Goal: Task Accomplishment & Management: Complete application form

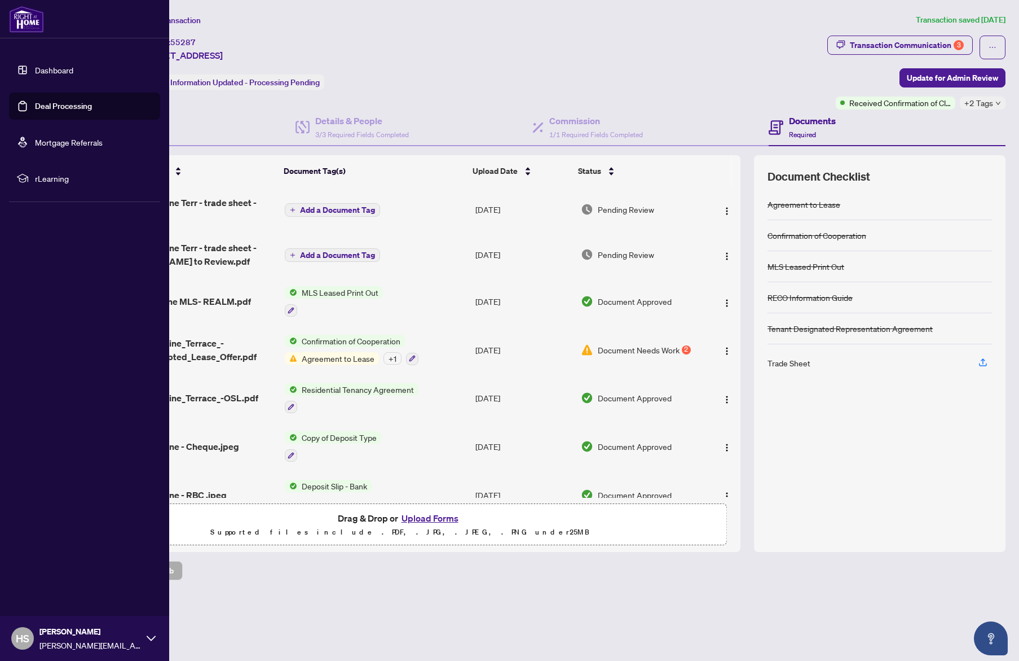
click at [73, 69] on link "Dashboard" at bounding box center [54, 70] width 38 height 10
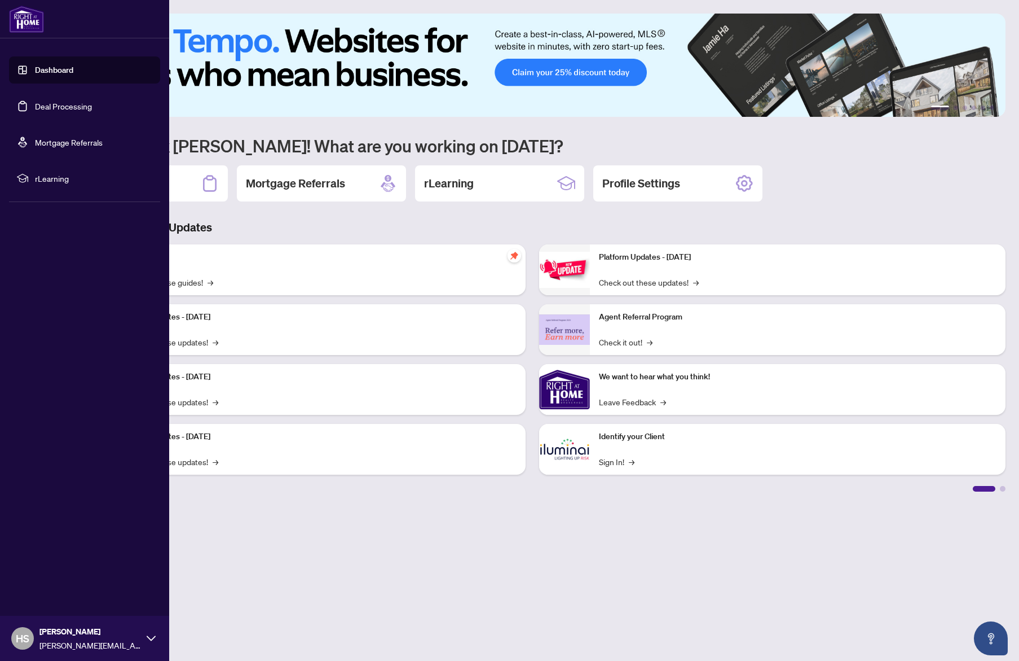
click at [79, 107] on link "Deal Processing" at bounding box center [63, 106] width 57 height 10
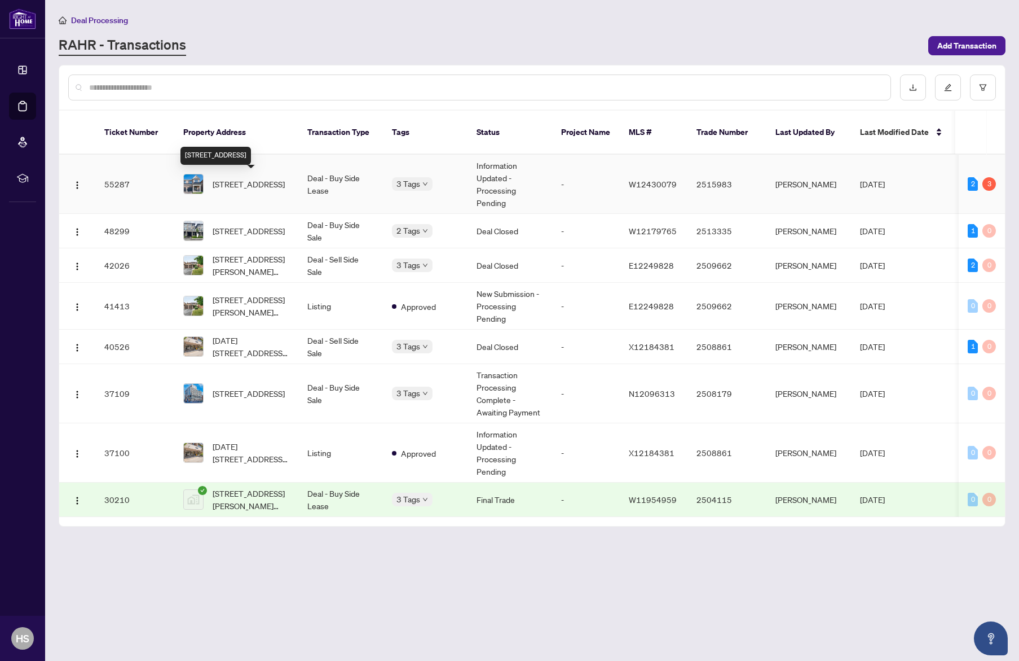
click at [285, 178] on span "[STREET_ADDRESS]" at bounding box center [249, 184] width 72 height 12
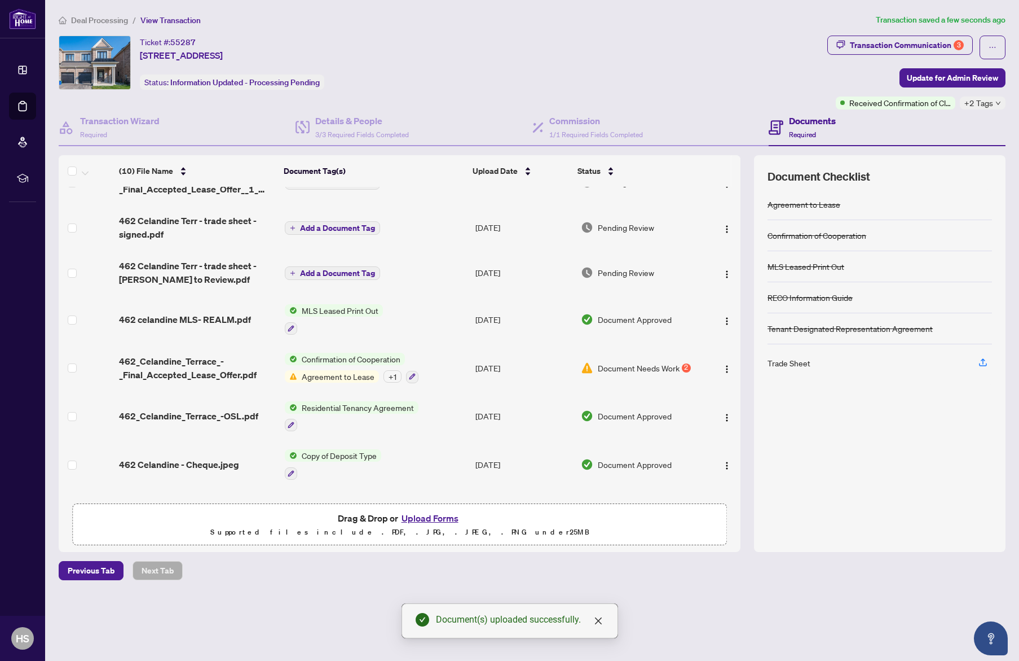
scroll to position [162, 0]
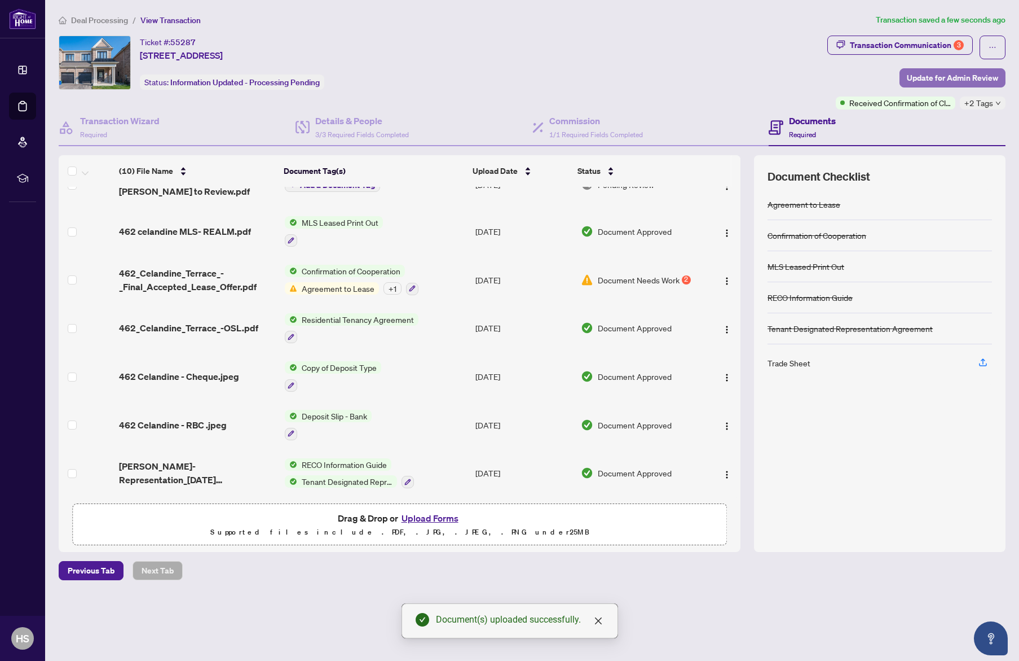
click at [996, 69] on span "Update for Admin Review" at bounding box center [952, 78] width 91 height 18
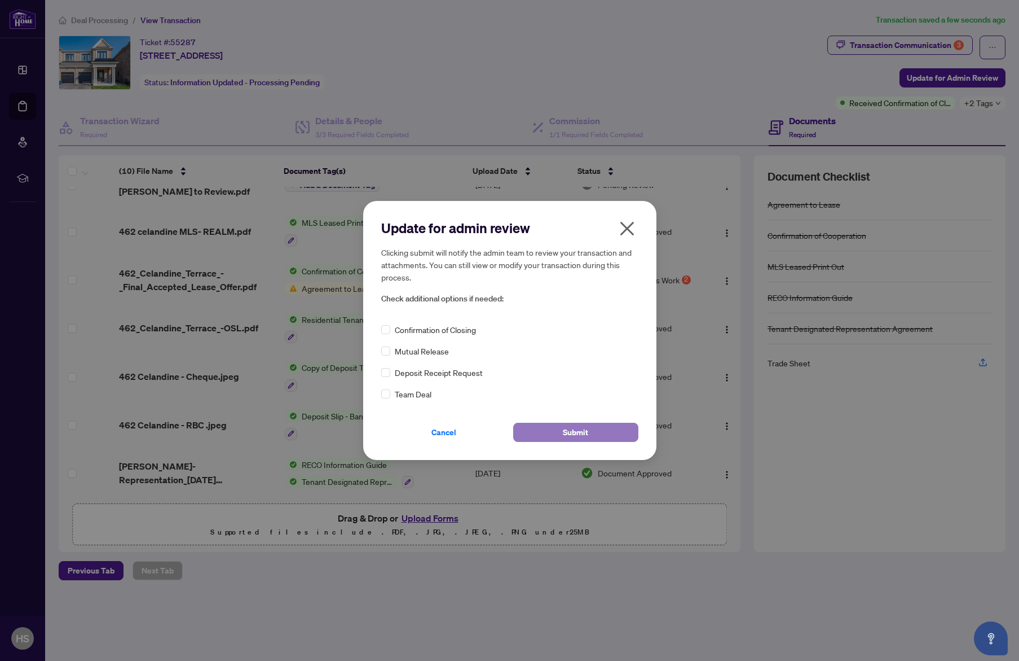
click at [575, 438] on span "Submit" at bounding box center [575, 432] width 25 height 18
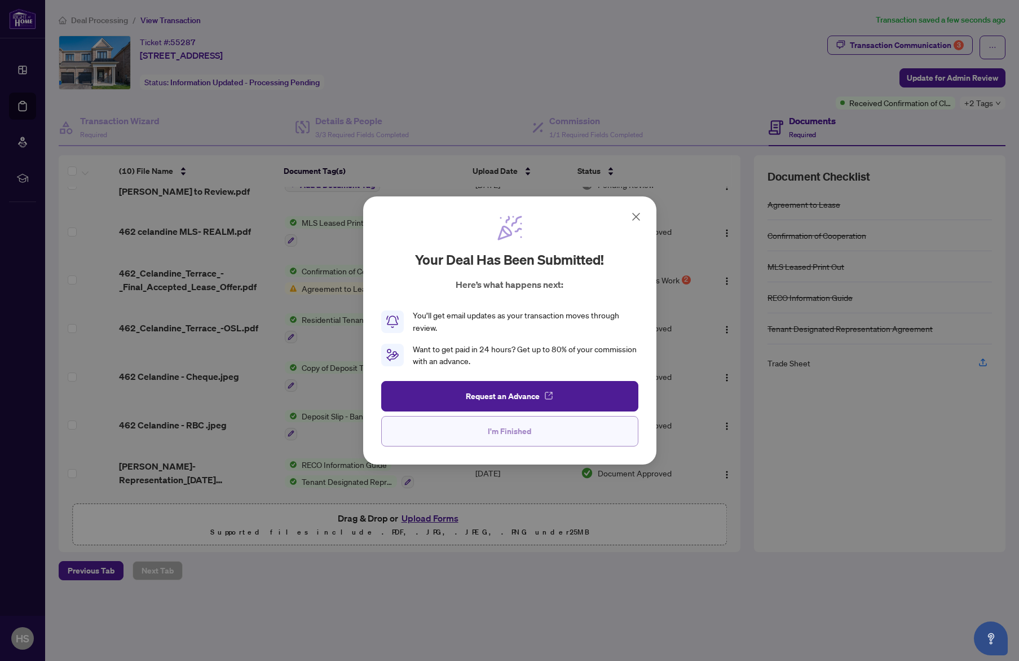
click at [582, 429] on button "I'm Finished" at bounding box center [509, 431] width 257 height 30
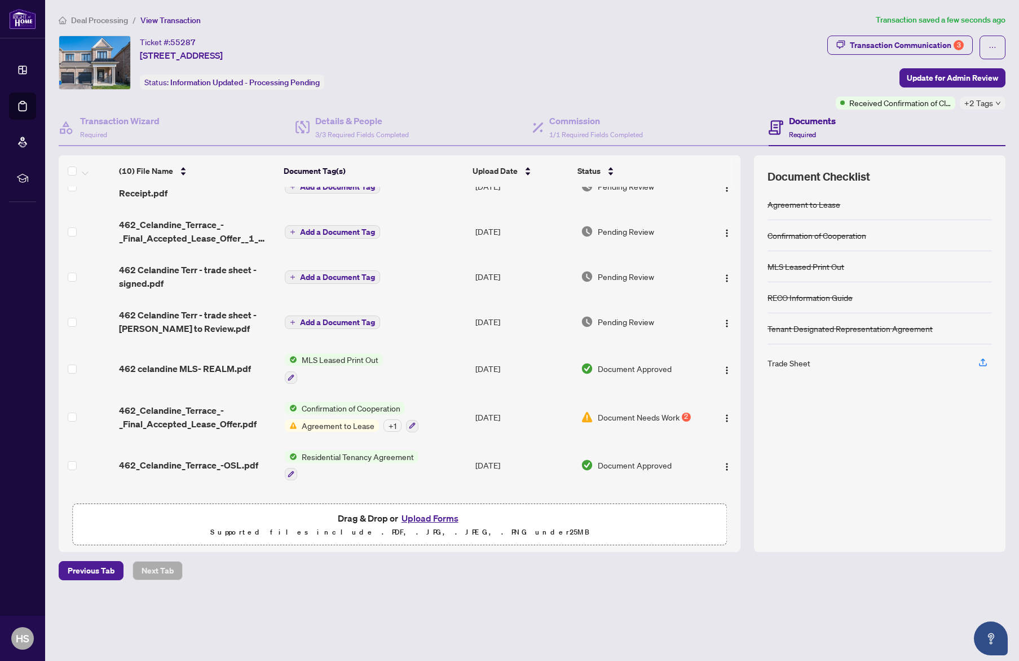
scroll to position [0, 0]
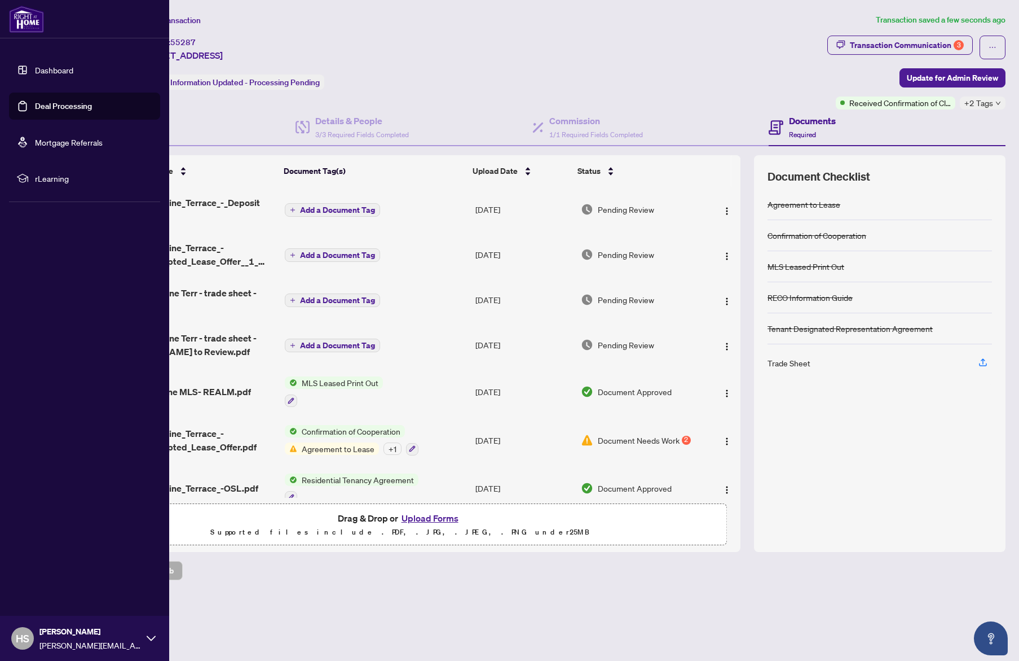
click at [35, 110] on link "Deal Processing" at bounding box center [63, 106] width 57 height 10
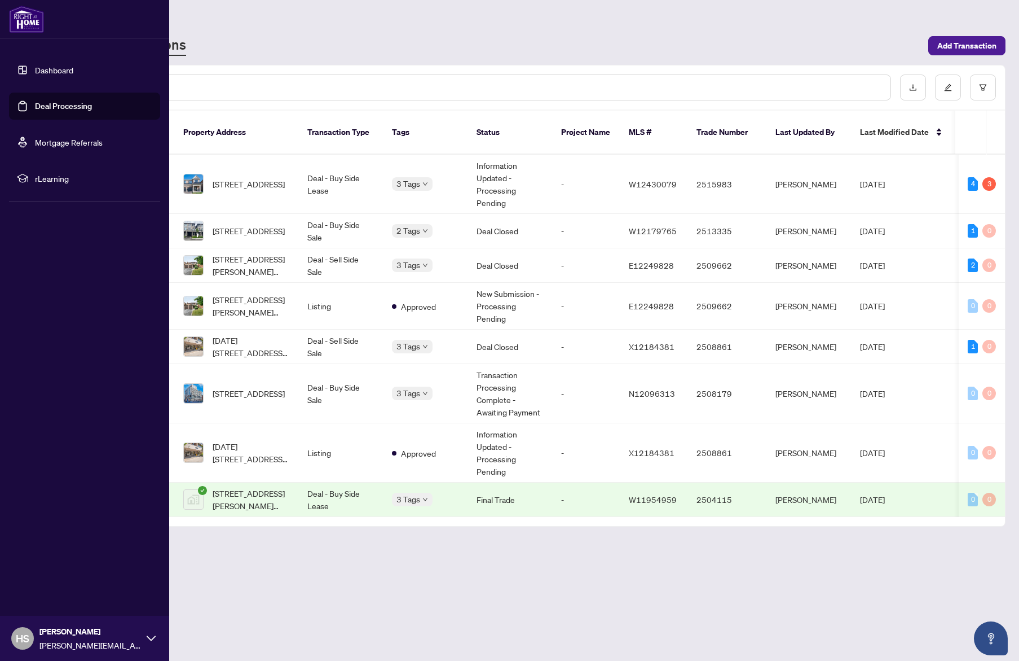
click at [50, 67] on link "Dashboard" at bounding box center [54, 70] width 38 height 10
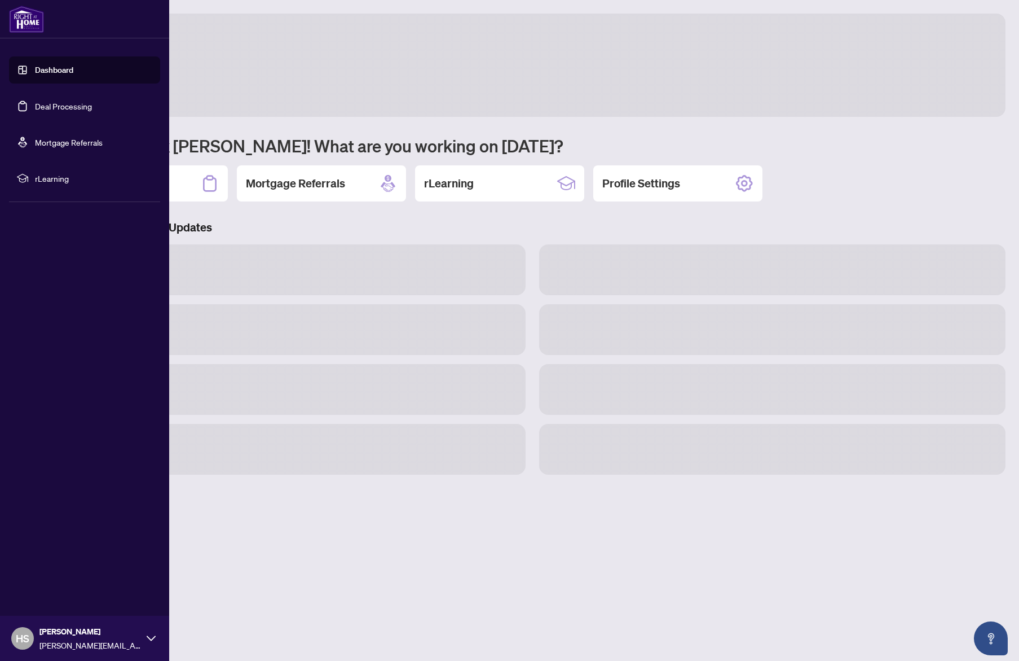
click at [50, 67] on link "Dashboard" at bounding box center [54, 70] width 38 height 10
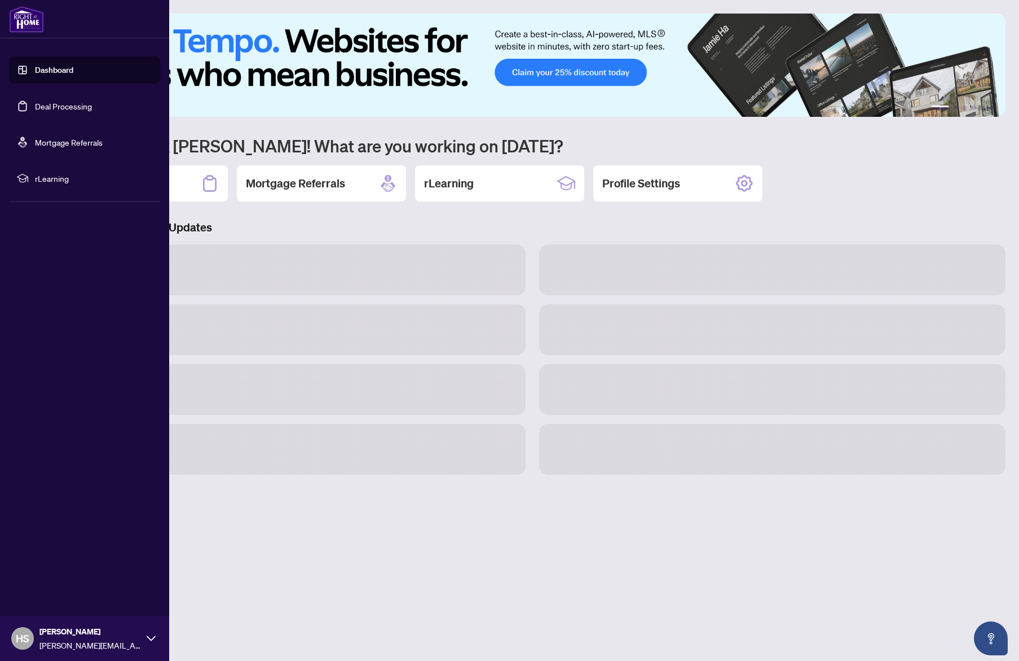
click at [50, 67] on link "Dashboard" at bounding box center [54, 70] width 38 height 10
